Goal: Information Seeking & Learning: Learn about a topic

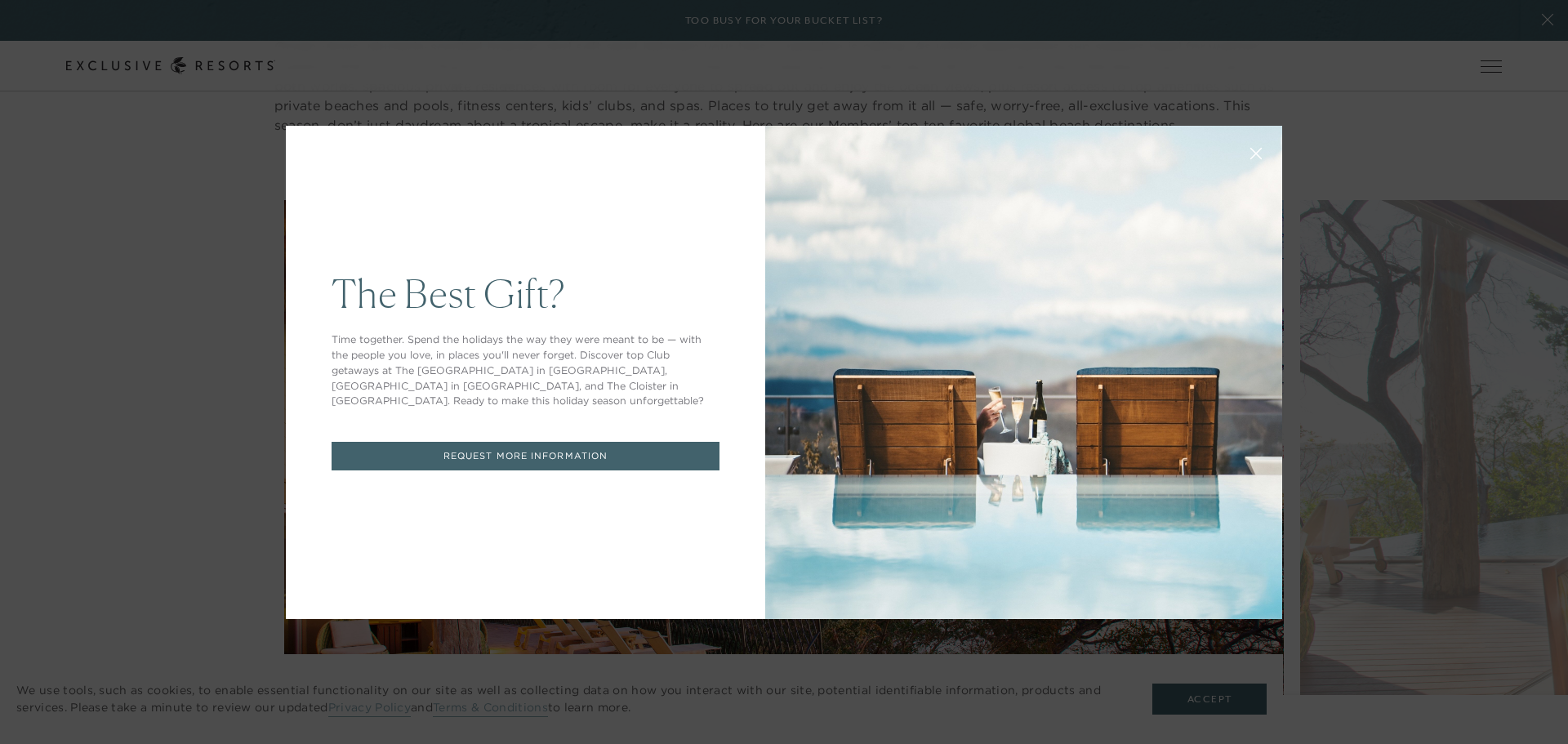
click at [1437, 562] on div "The Best Gift? Time together. Spend the holidays the way they were meant to be …" at bounding box center [784, 372] width 1568 height 744
click at [268, 414] on div "The Best Gift? Time together. Spend the holidays the way they were meant to be …" at bounding box center [784, 372] width 1568 height 744
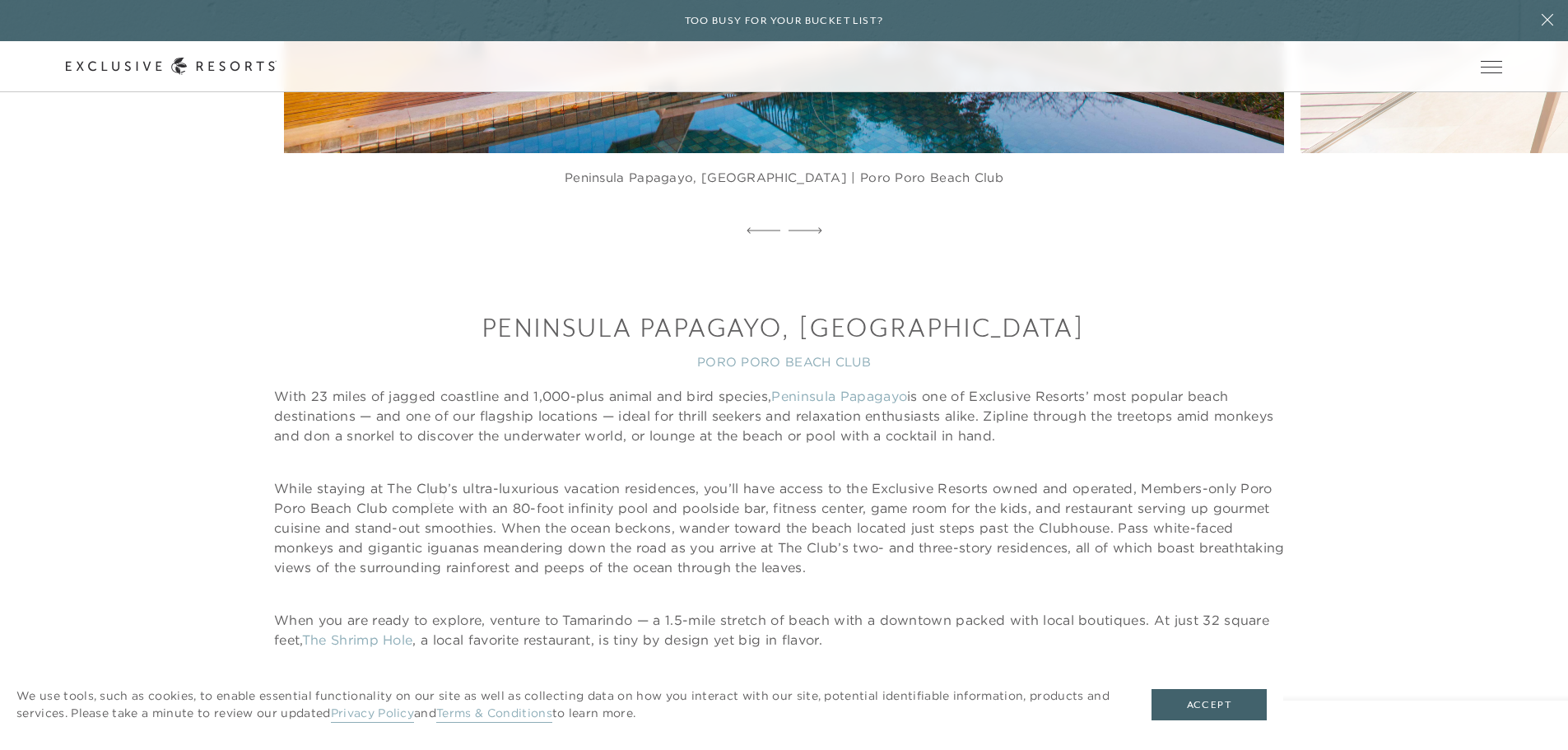
scroll to position [1928, 0]
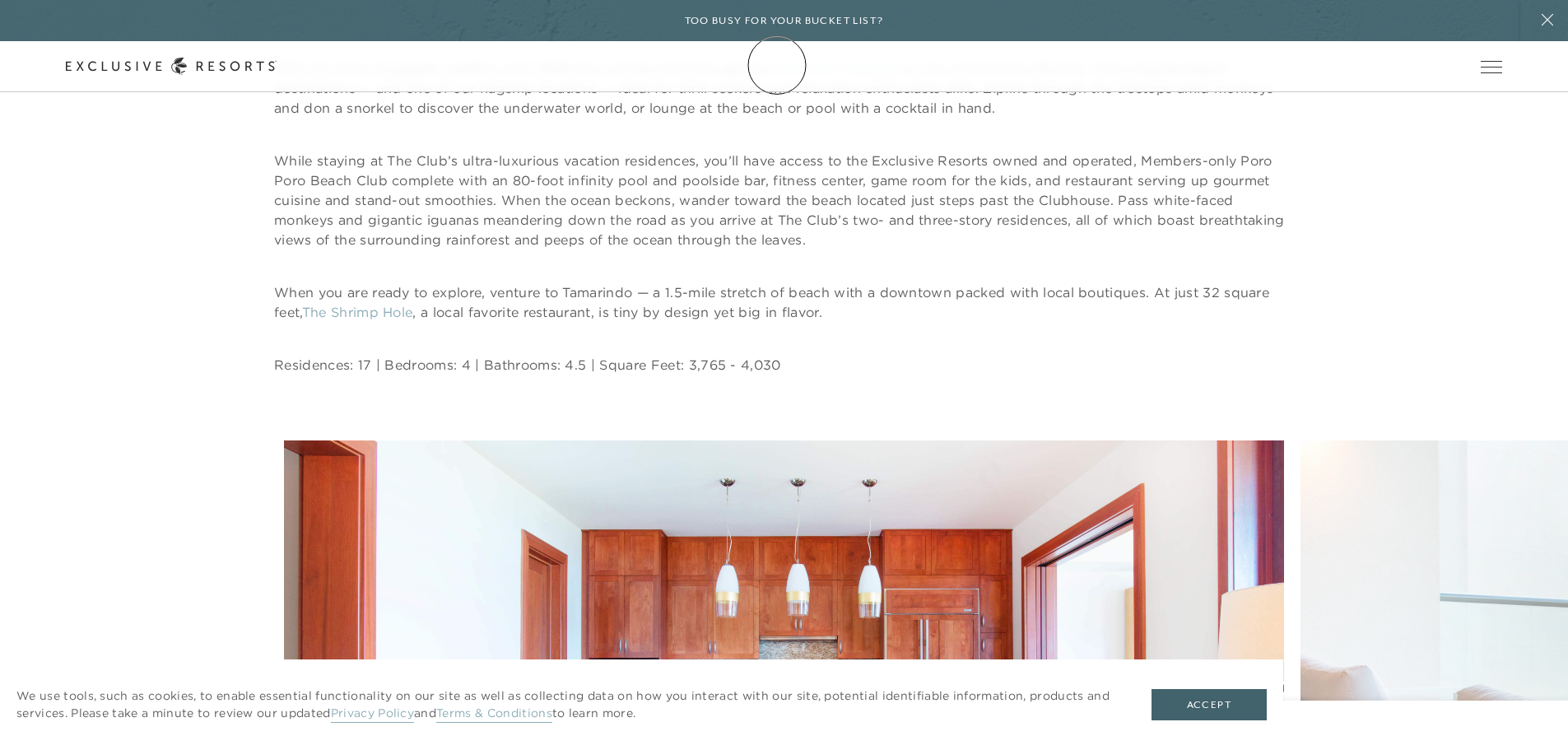
click at [0, 0] on link "Membership" at bounding box center [0, 0] width 0 height 0
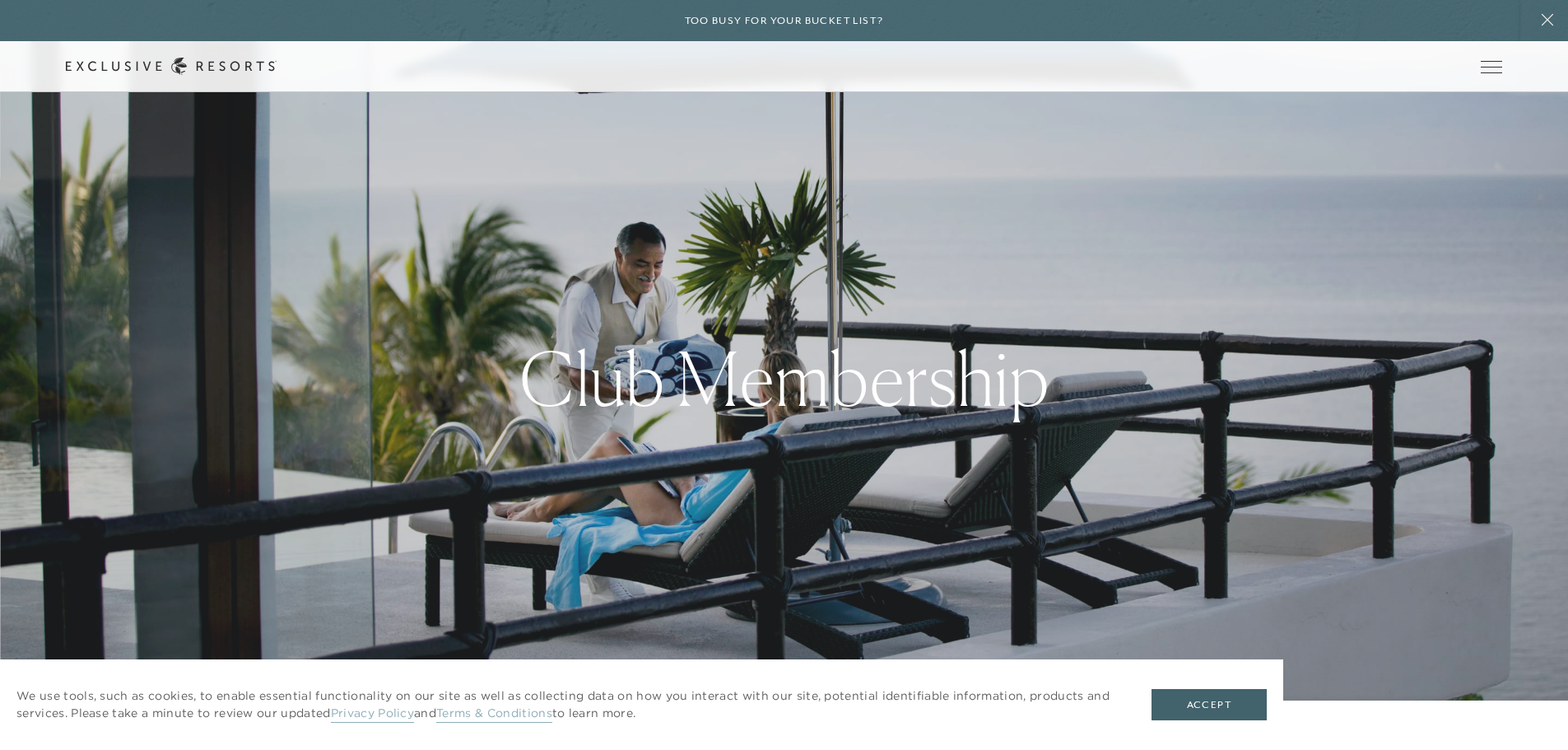
scroll to position [2, 0]
click at [0, 0] on link "Services & Standards" at bounding box center [0, 0] width 0 height 0
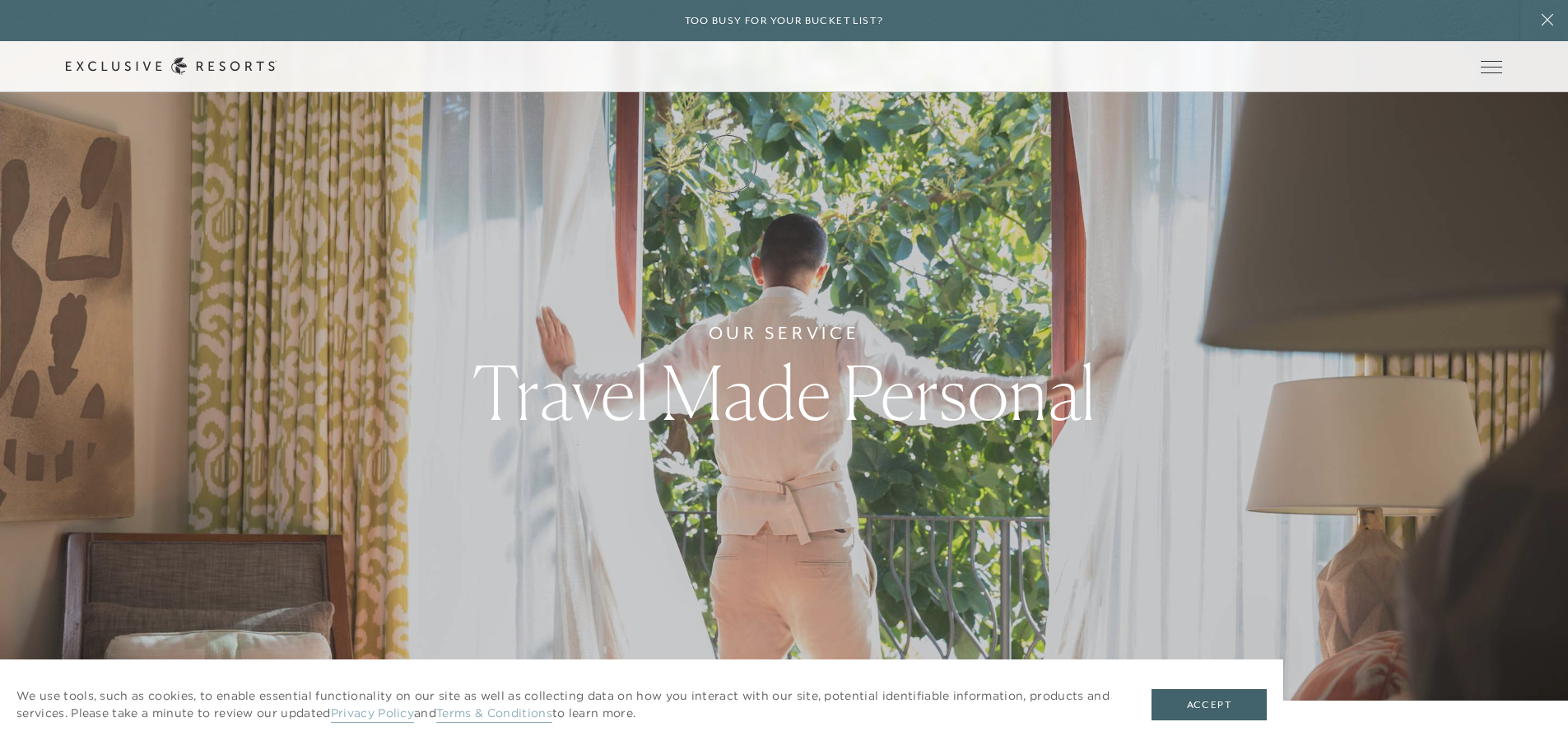
click at [0, 0] on link "How it works" at bounding box center [0, 0] width 0 height 0
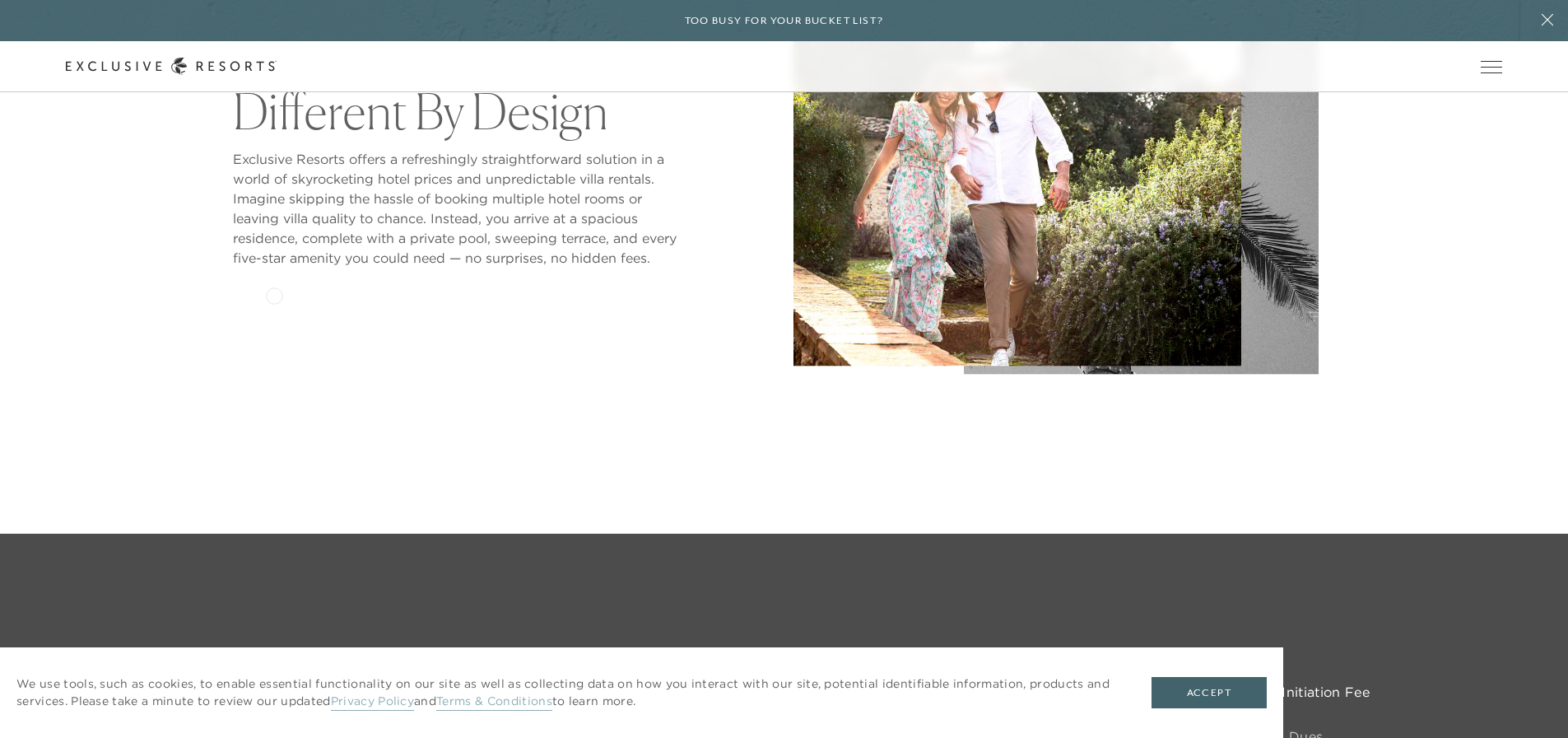
scroll to position [905, 0]
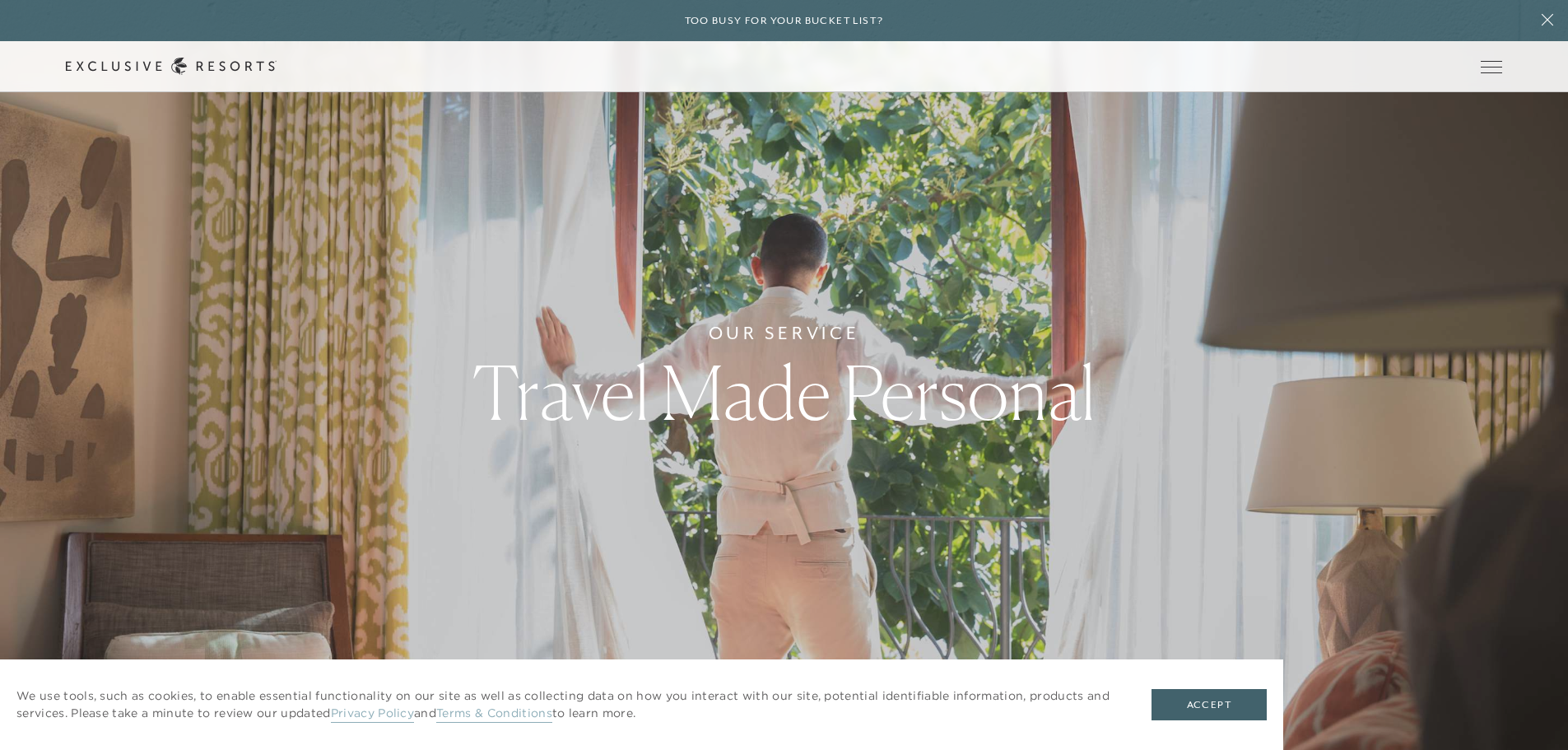
scroll to position [2, 0]
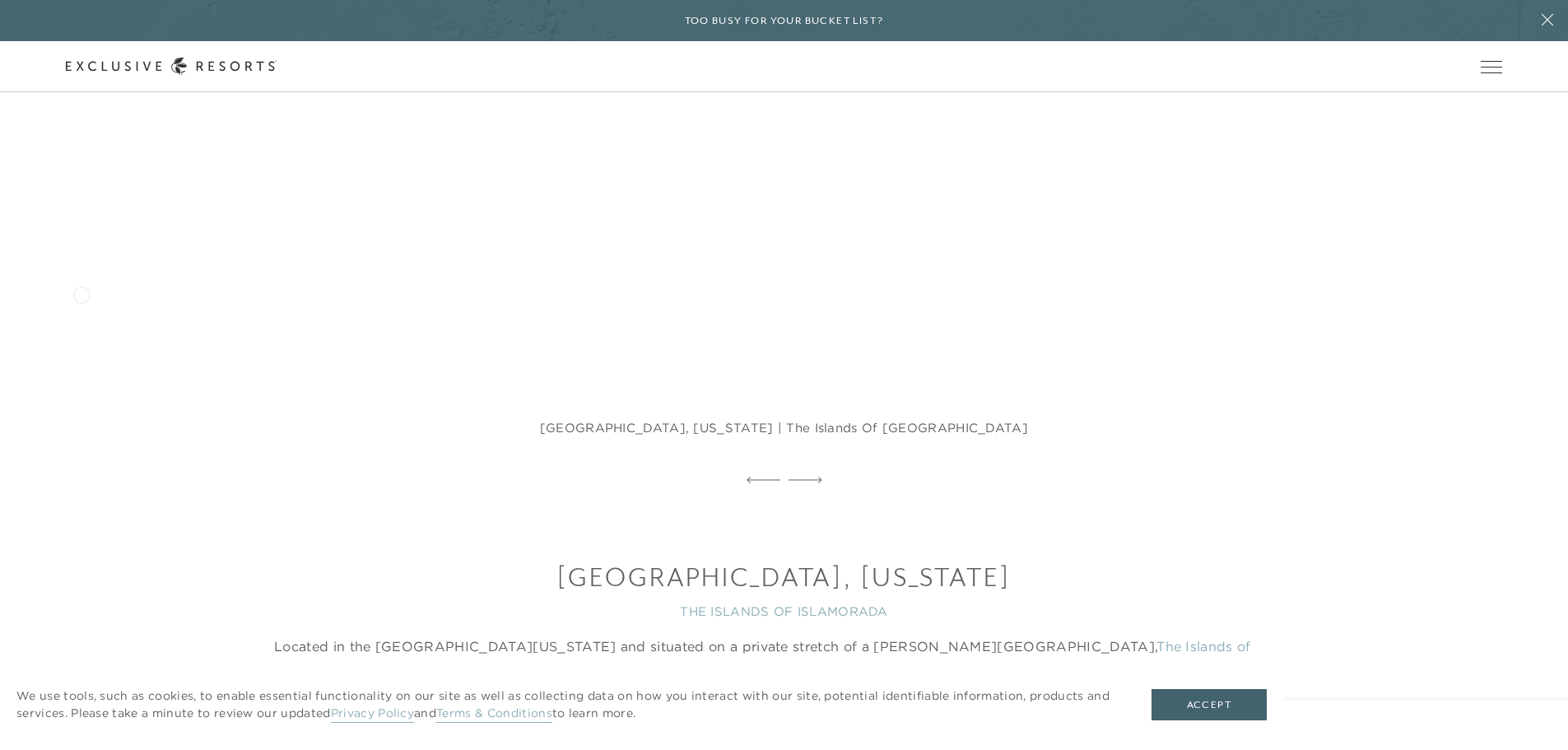
scroll to position [4067, 0]
